Goal: Task Accomplishment & Management: Complete application form

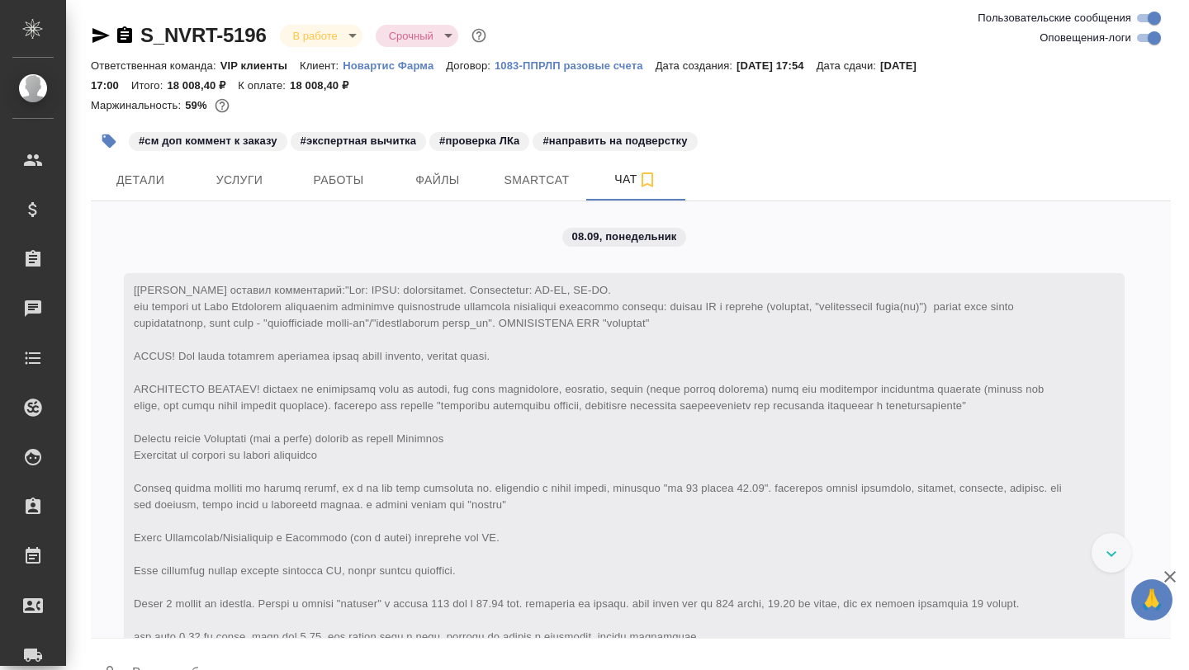
scroll to position [10724, 0]
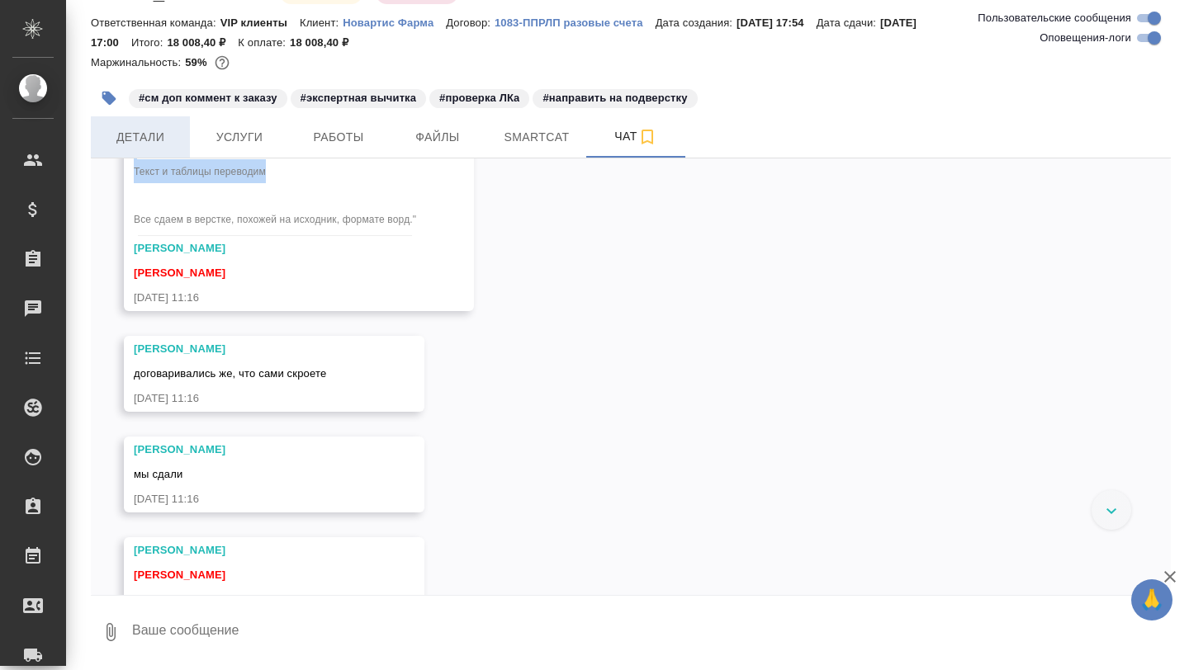
click at [144, 136] on span "Детали" at bounding box center [140, 137] width 79 height 21
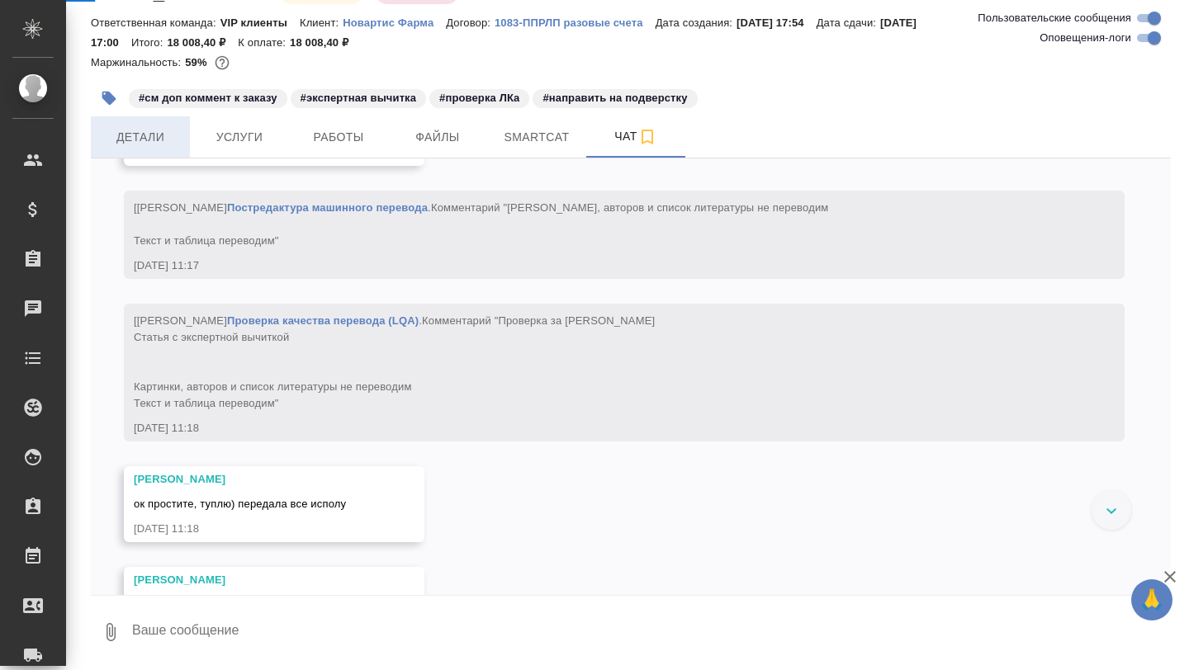
scroll to position [11634, 0]
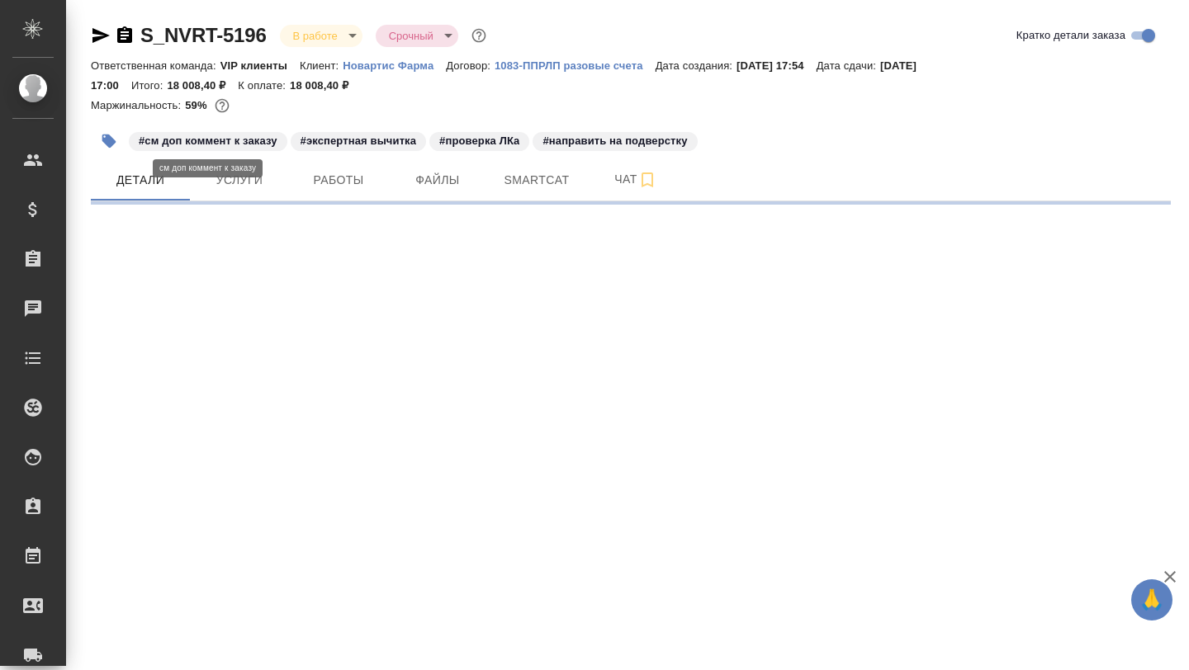
select select "RU"
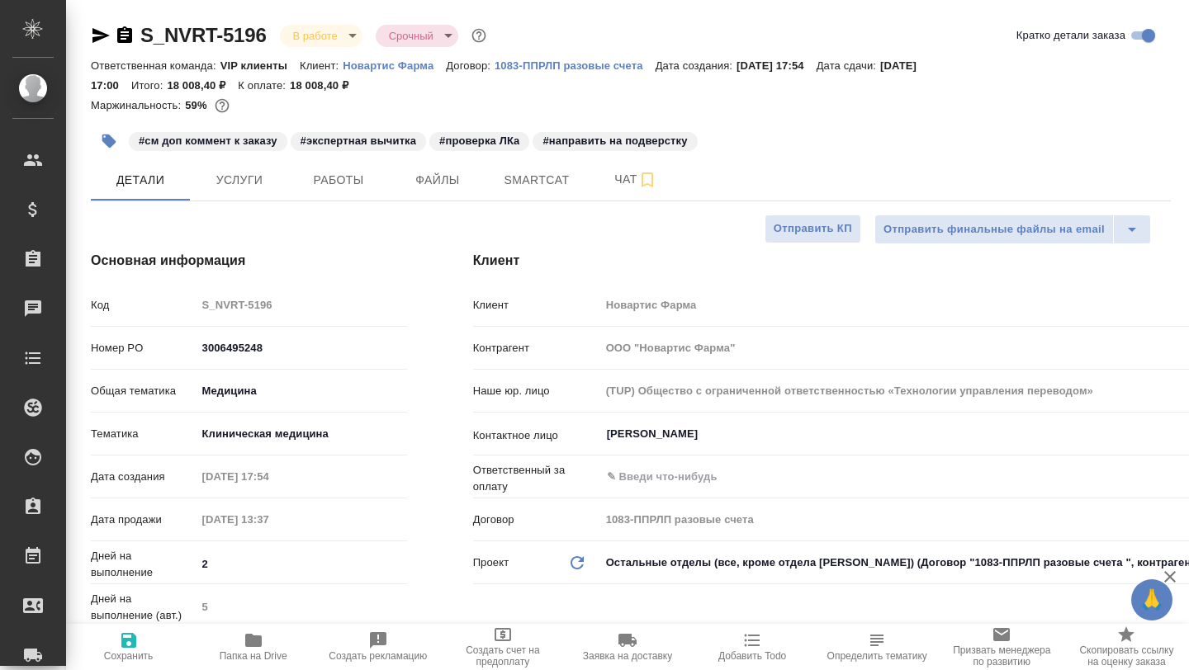
type textarea "x"
type input "[PERSON_NAME]"
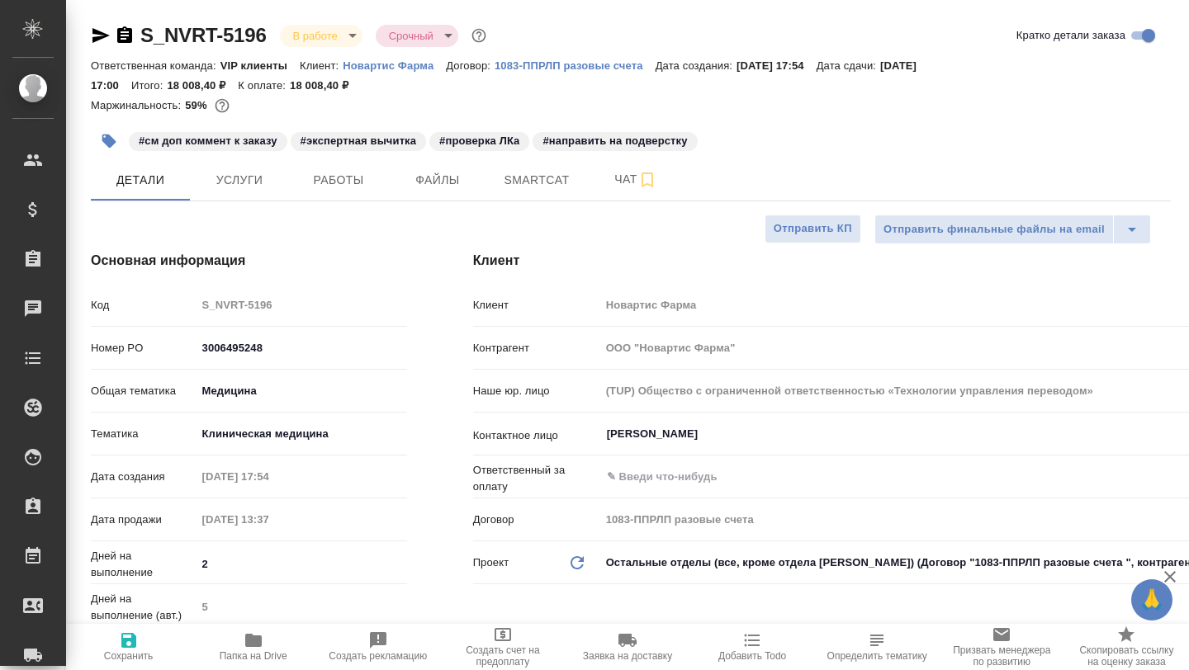
click at [254, 651] on span "Папка на Drive" at bounding box center [254, 656] width 68 height 12
type textarea "x"
